Goal: Information Seeking & Learning: Learn about a topic

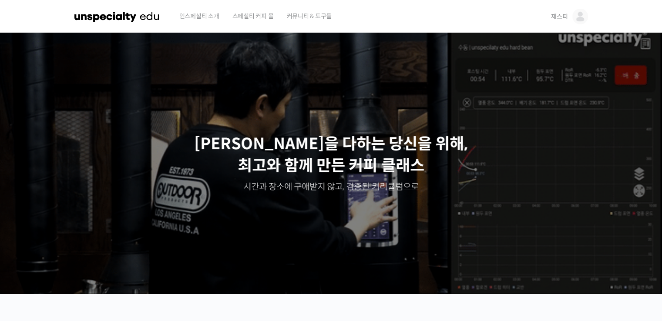
click at [579, 14] on img at bounding box center [580, 17] width 16 height 16
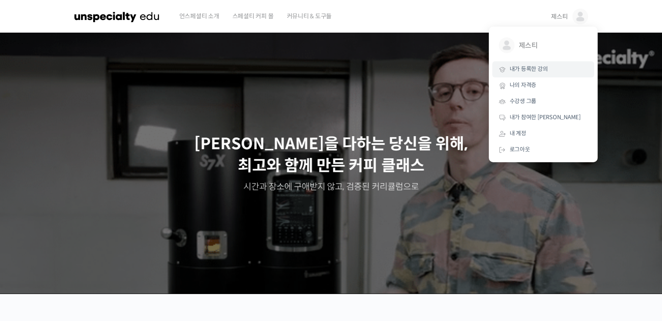
click at [538, 70] on span "내가 등록한 강의" at bounding box center [529, 68] width 38 height 7
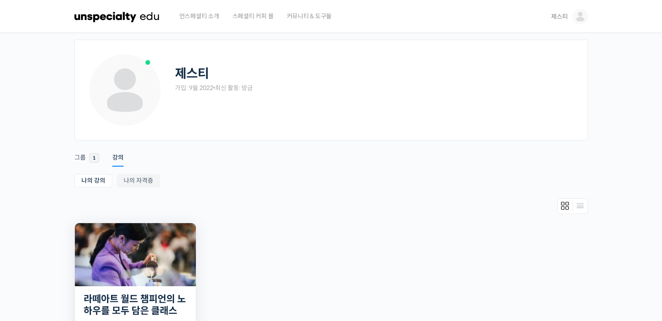
click at [169, 250] on img at bounding box center [135, 254] width 121 height 63
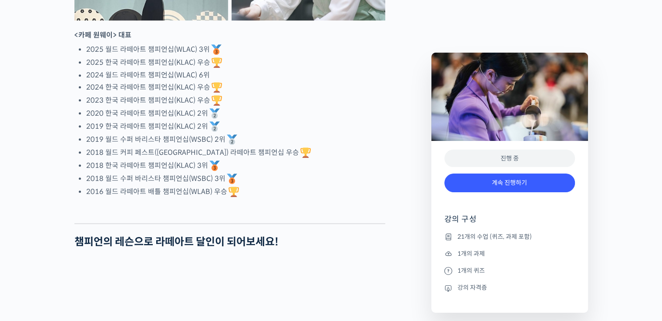
scroll to position [566, 0]
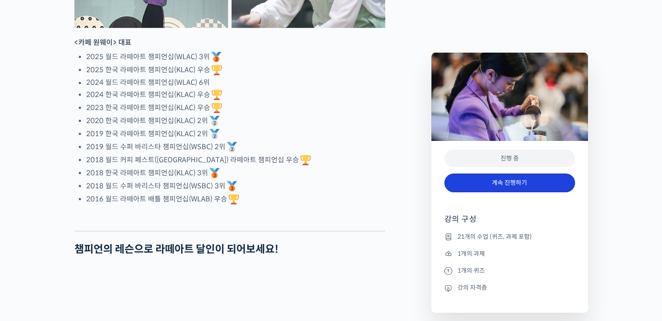
click at [475, 187] on link "계속 진행하기" at bounding box center [509, 183] width 131 height 19
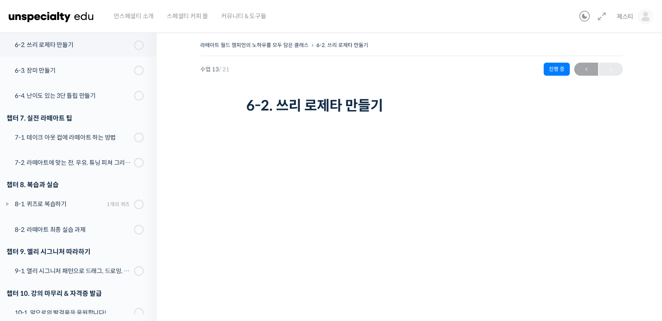
scroll to position [524, 0]
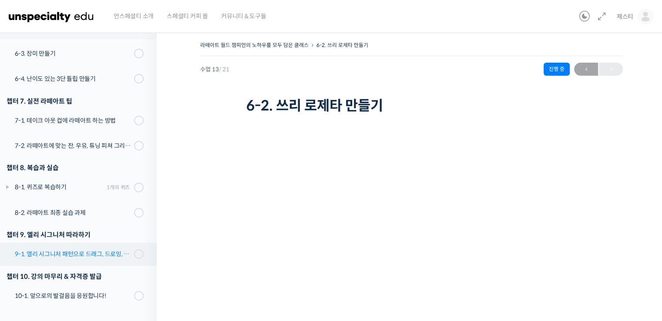
click at [50, 249] on div "9-1. 앨리 시그니처 패턴으로 드래그, 드로잉, 드롭 기술 익히기" at bounding box center [73, 254] width 117 height 10
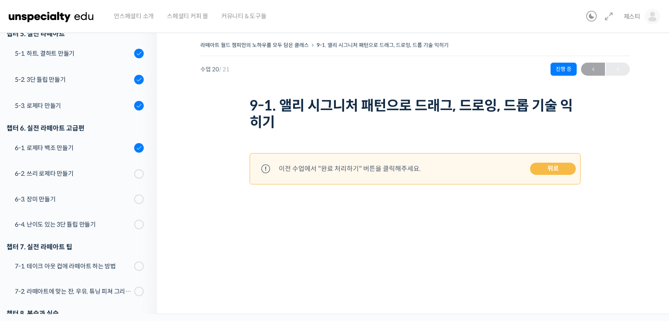
scroll to position [393, 0]
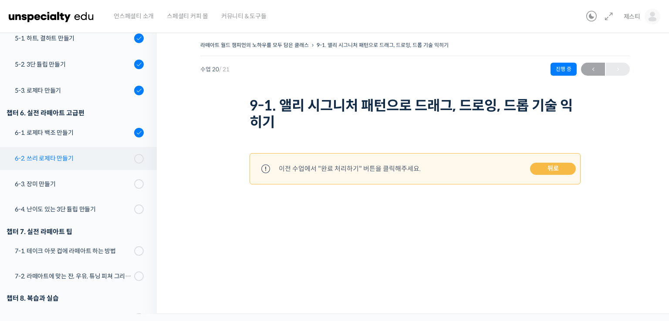
click at [82, 161] on div "6-2. 쓰리 로제타 만들기" at bounding box center [73, 159] width 117 height 10
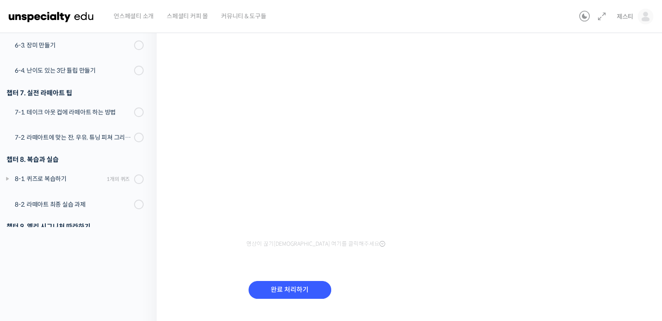
scroll to position [420, 0]
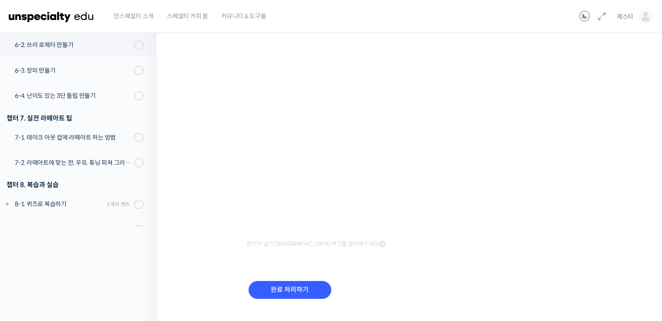
click at [580, 209] on div "라떼아트 월드 챔피언의 노하우를 모두 담은 클래스 6-2. 쓰리 로제타 만들기 진행 중 수업 13 / 21 진행 중 ← 이전 6-2. 쓰리 로…" at bounding box center [411, 137] width 423 height 370
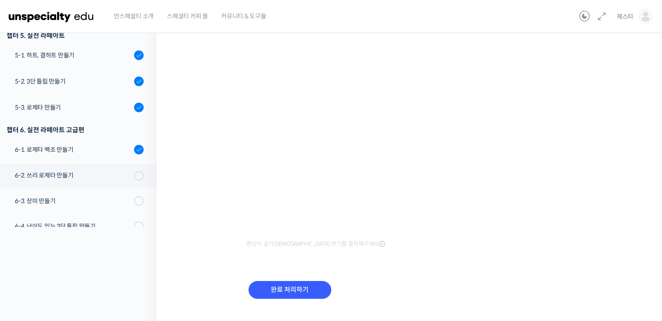
scroll to position [49, 0]
